Goal: Information Seeking & Learning: Learn about a topic

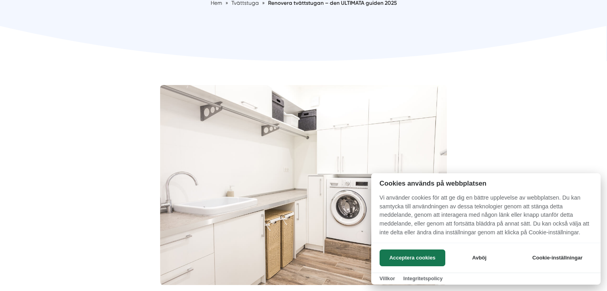
scroll to position [159, 0]
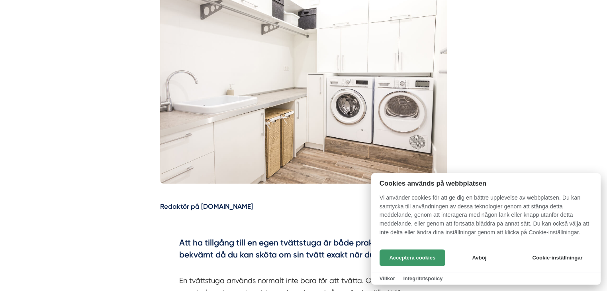
click at [407, 249] on button "Acceptera cookies" at bounding box center [413, 257] width 66 height 17
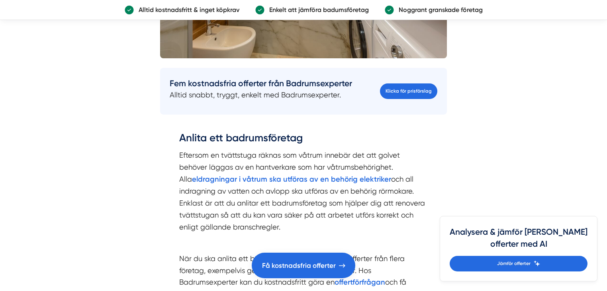
scroll to position [1843, 0]
drag, startPoint x: 442, startPoint y: 151, endPoint x: 238, endPoint y: 114, distance: 207.3
click at [238, 114] on div "Fem kostnadsfria offerter från Badrumsexperter Alltid snabbt, tryggt, enkelt me…" at bounding box center [303, 91] width 287 height 56
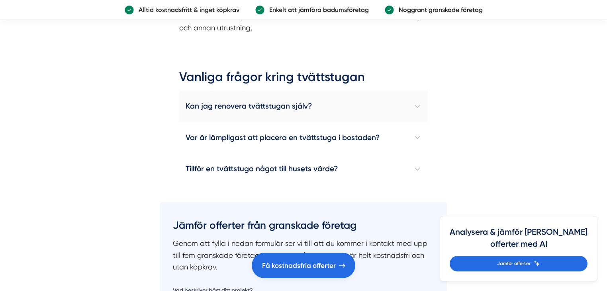
scroll to position [2423, 0]
click at [263, 102] on h4 "Kan jag renovera tvättstugan själv?" at bounding box center [303, 105] width 249 height 31
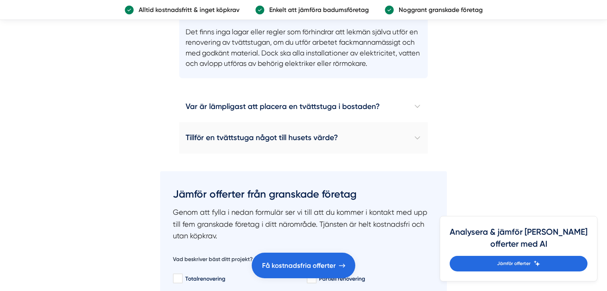
scroll to position [2527, 0]
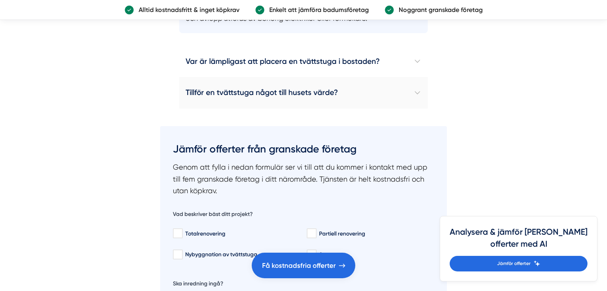
click at [281, 88] on h4 "Tillför en tvättstuga något till husets värde?" at bounding box center [303, 92] width 249 height 31
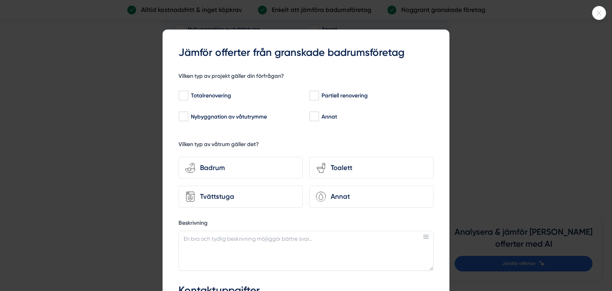
scroll to position [2868, 0]
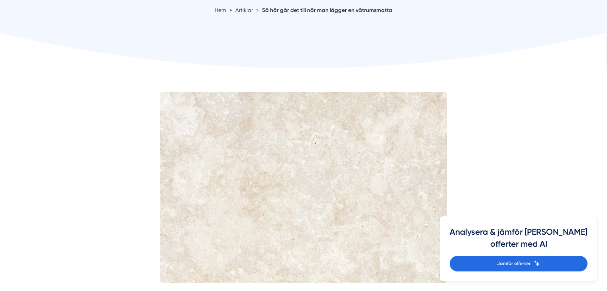
scroll to position [164, 0]
